Goal: Communication & Community: Answer question/provide support

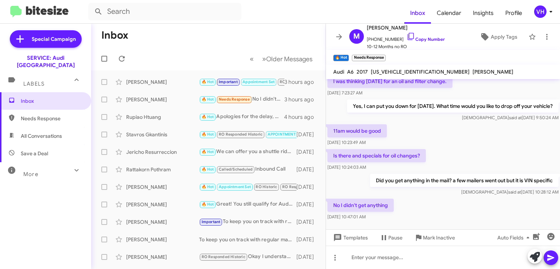
scroll to position [58, 0]
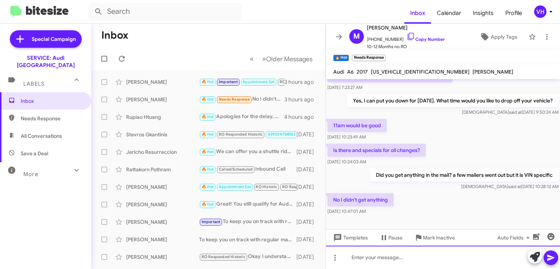
click at [393, 259] on div at bounding box center [443, 257] width 234 height 23
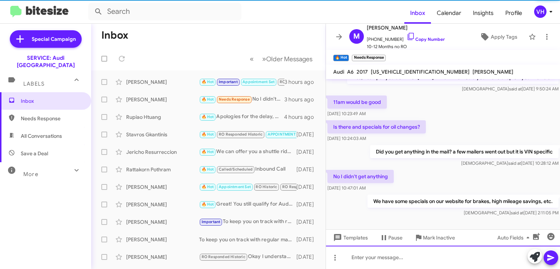
scroll to position [85, 0]
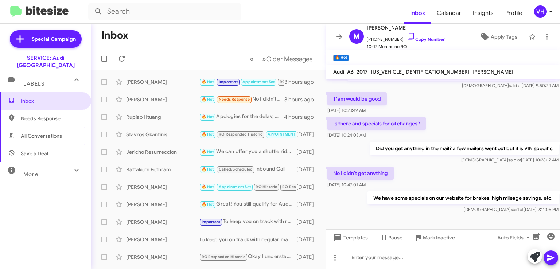
click at [483, 255] on div at bounding box center [443, 257] width 234 height 23
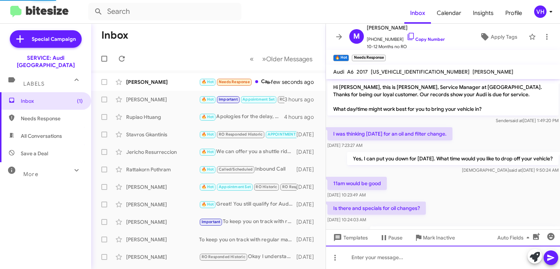
scroll to position [138, 0]
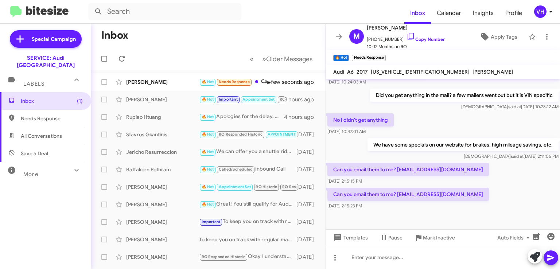
click at [383, 152] on div "We have some specials on our website for brakes, high mileage savings, etc. [PE…" at bounding box center [463, 149] width 191 height 22
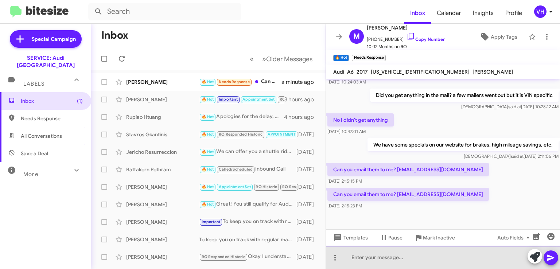
click at [379, 257] on div at bounding box center [443, 257] width 234 height 23
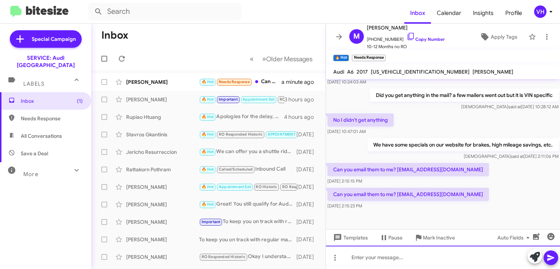
click at [379, 257] on div at bounding box center [443, 257] width 234 height 23
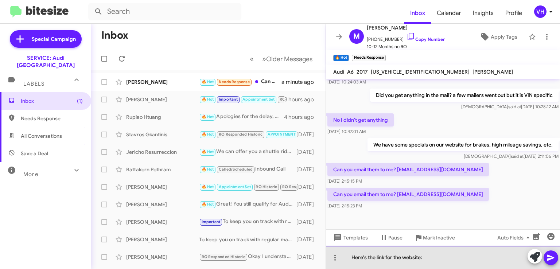
click at [483, 255] on div "Here's the link for the website:" at bounding box center [443, 257] width 234 height 23
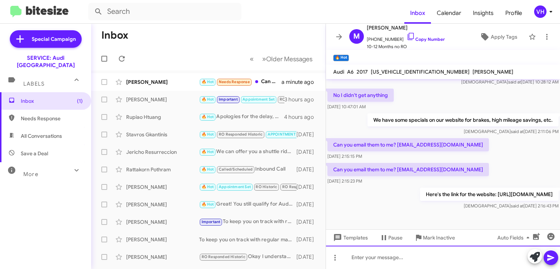
scroll to position [172, 0]
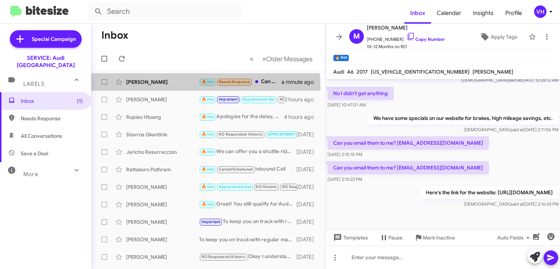
click at [150, 86] on div "[PERSON_NAME] 🔥 Hot Needs Response Can you email them to me? [EMAIL_ADDRESS][DO…" at bounding box center [208, 82] width 223 height 15
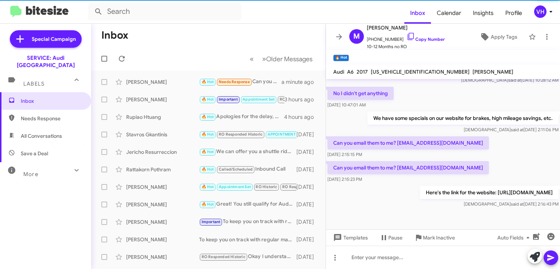
click at [156, 101] on div "[PERSON_NAME]" at bounding box center [162, 99] width 73 height 7
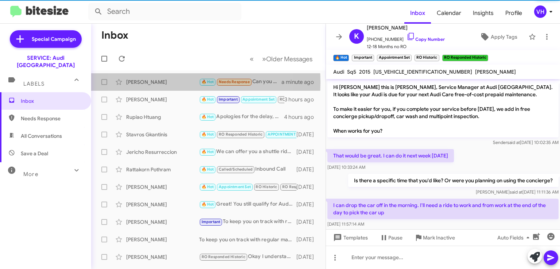
click at [168, 82] on div "[PERSON_NAME]" at bounding box center [162, 81] width 73 height 7
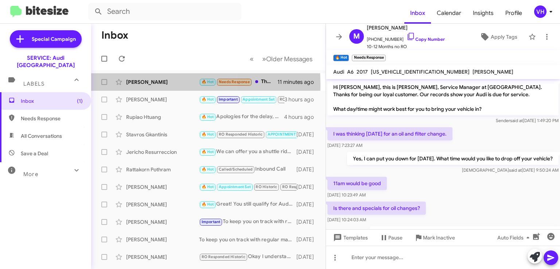
click at [140, 84] on div "[PERSON_NAME]" at bounding box center [162, 81] width 73 height 7
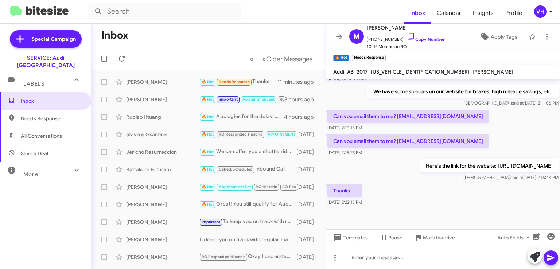
scroll to position [198, 0]
click at [385, 53] on span "×" at bounding box center [384, 54] width 4 height 9
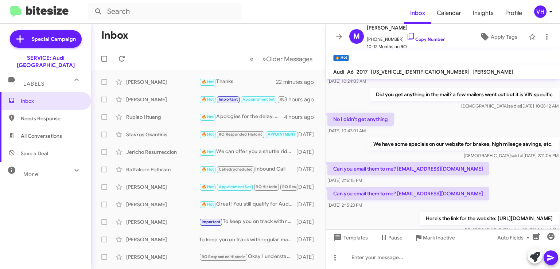
scroll to position [197, 0]
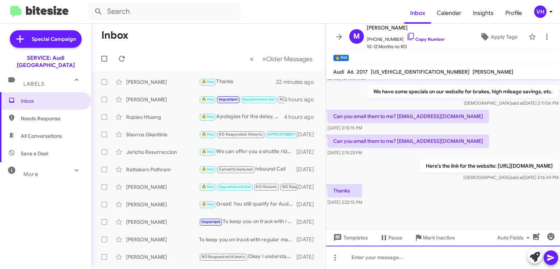
click at [484, 255] on div at bounding box center [443, 257] width 234 height 23
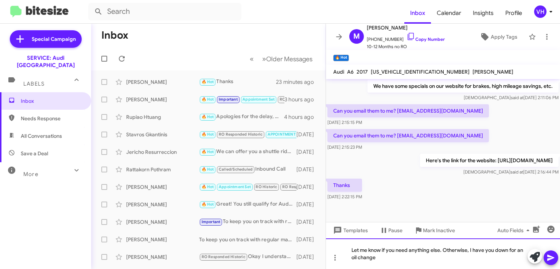
scroll to position [206, 0]
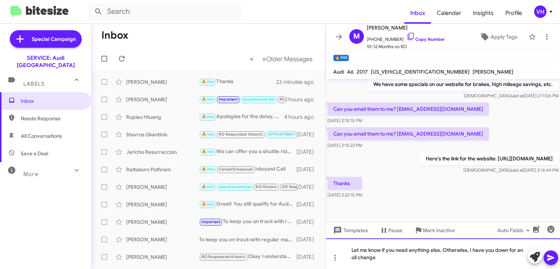
click at [398, 254] on div "Let me know if you need anything else. Otherwise, I have you down for an oil ch…" at bounding box center [443, 254] width 234 height 31
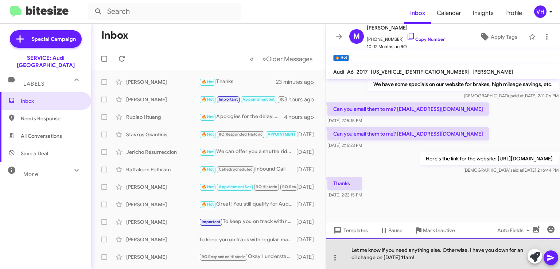
click at [385, 258] on div "Let me know if you need anything else. Otherwise, I have you down for an oil ch…" at bounding box center [443, 254] width 234 height 31
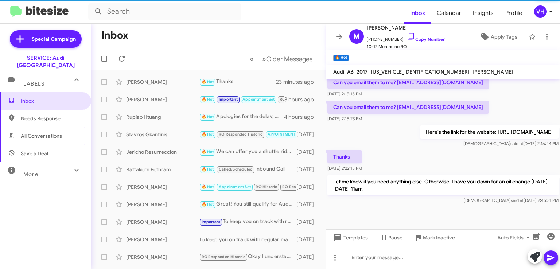
scroll to position [232, 0]
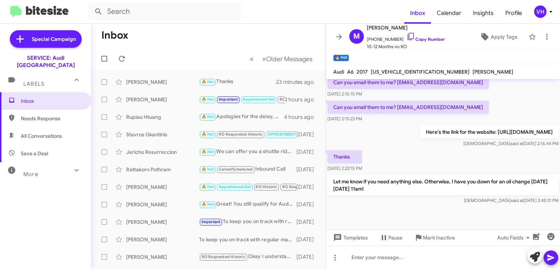
click at [509, 34] on span "Apply Tags" at bounding box center [504, 36] width 27 height 13
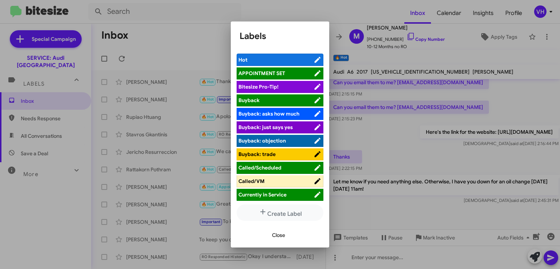
click at [269, 86] on span "Bitesize Pro-Tip!" at bounding box center [259, 87] width 40 height 7
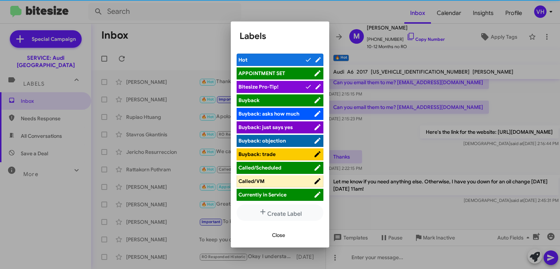
click at [272, 79] on li "APPOINTMENT SET" at bounding box center [280, 73] width 87 height 12
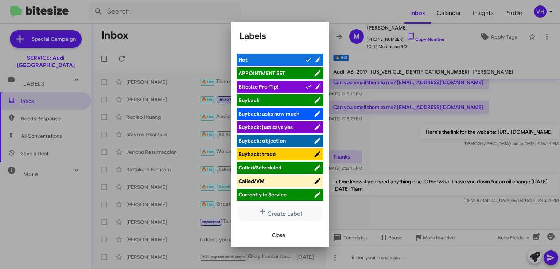
click at [274, 76] on span "APPOINTMENT SET" at bounding box center [262, 73] width 47 height 7
click at [287, 230] on button "Close" at bounding box center [278, 235] width 25 height 13
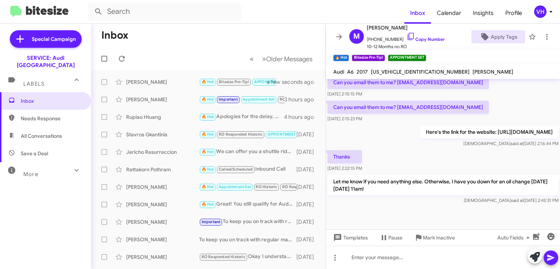
click at [382, 53] on span "×" at bounding box center [383, 54] width 4 height 9
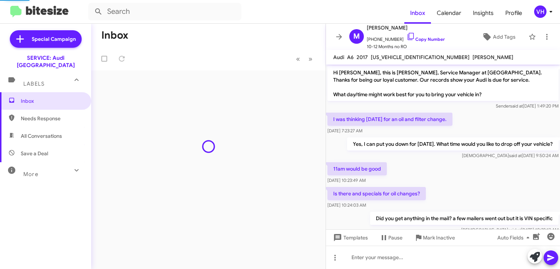
scroll to position [265, 0]
